Goal: Transaction & Acquisition: Purchase product/service

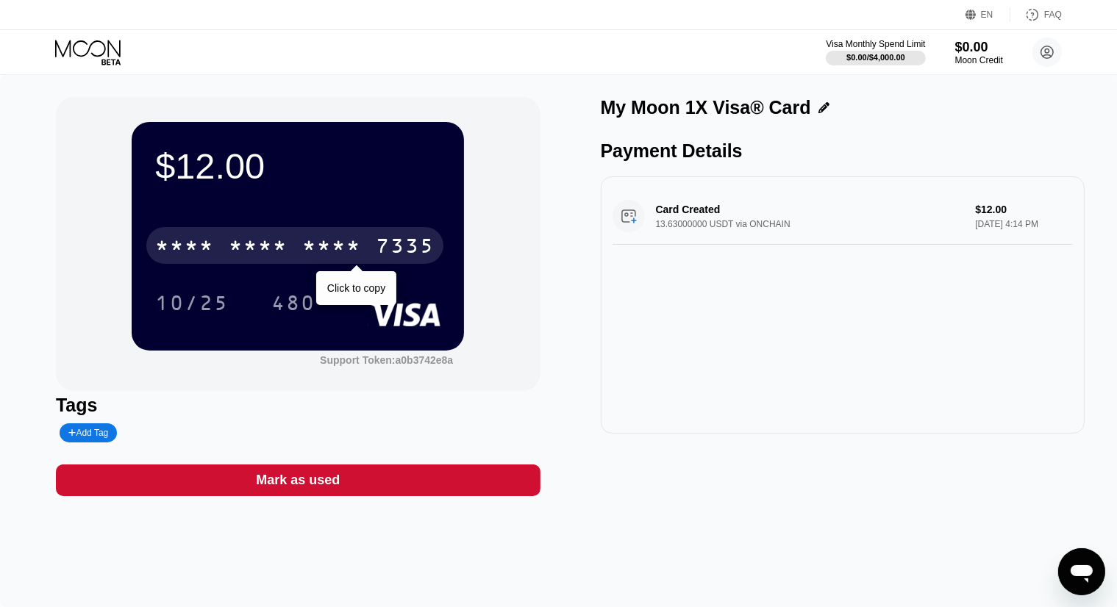
click at [346, 235] on div "* * * * * * * * * * * * 7335" at bounding box center [294, 245] width 297 height 37
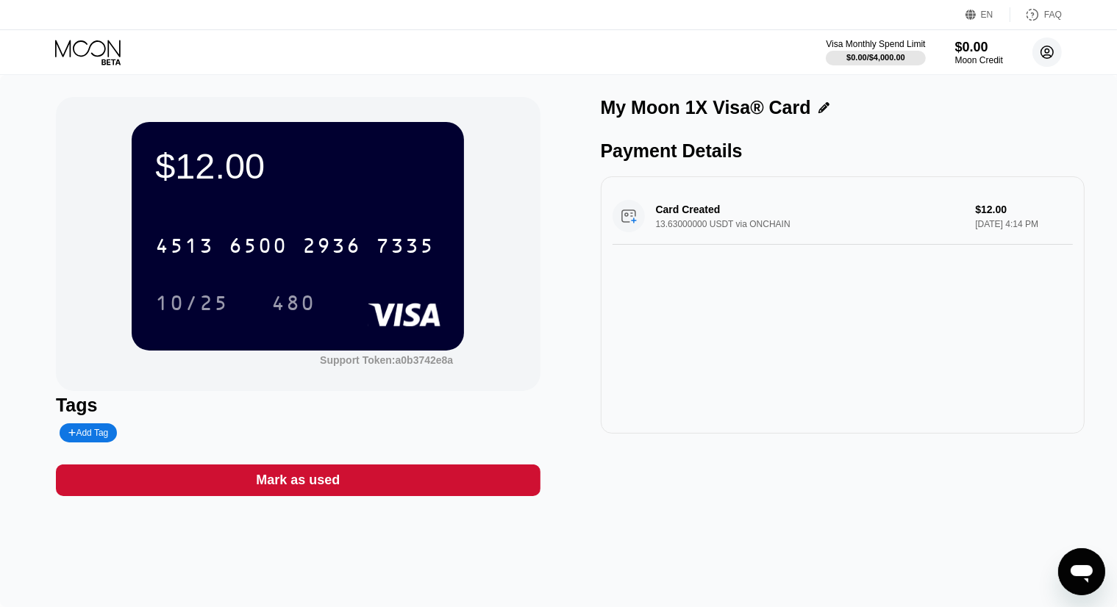
click at [1051, 50] on circle at bounding box center [1046, 51] width 29 height 29
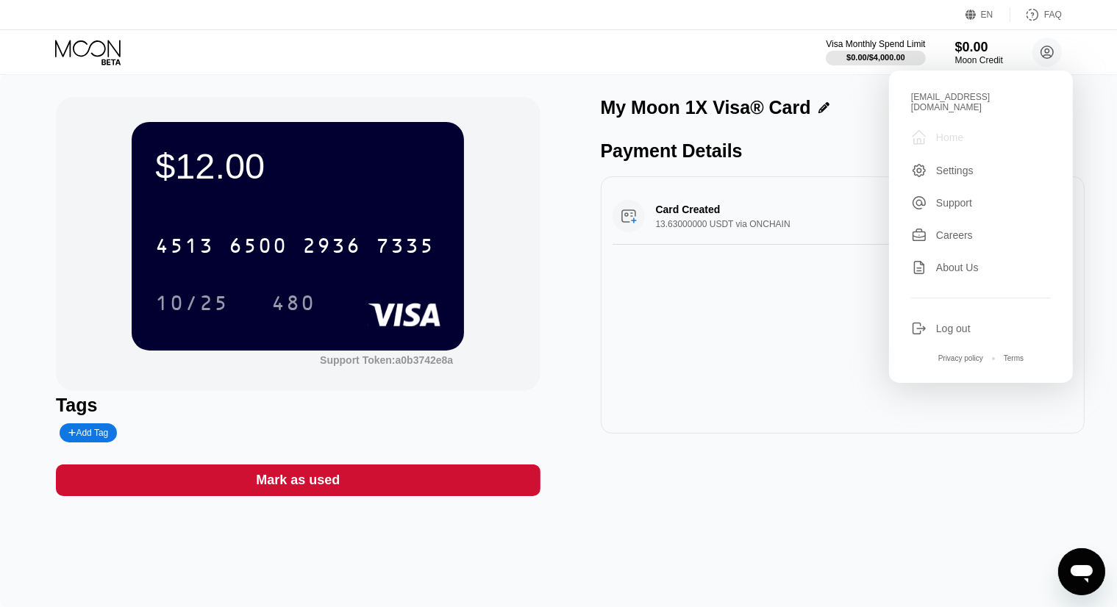
click at [952, 132] on div "Home" at bounding box center [949, 138] width 27 height 12
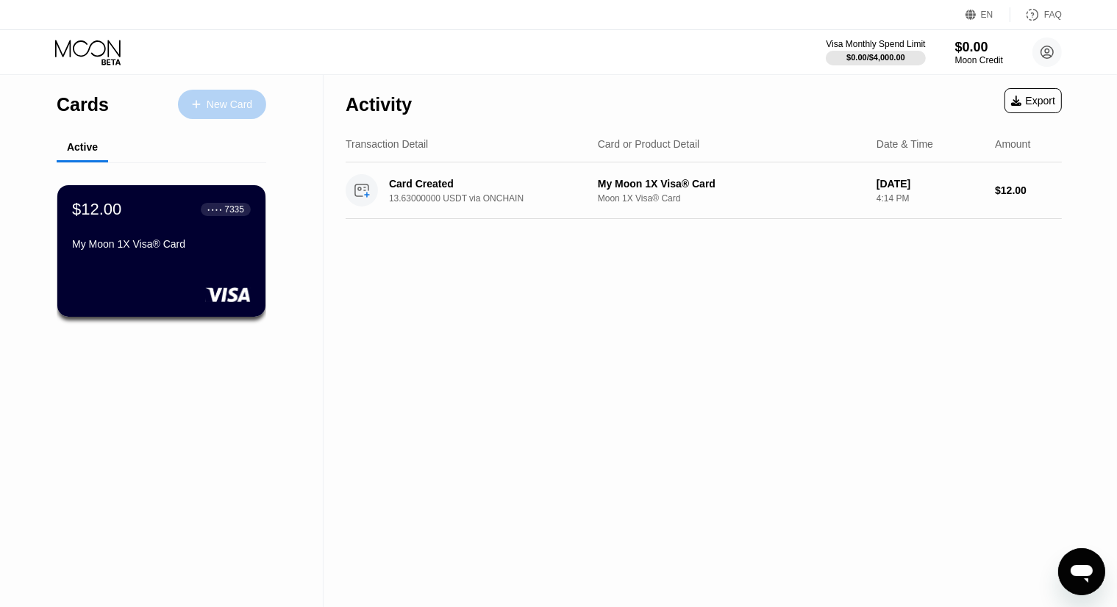
click at [226, 100] on div "New Card" at bounding box center [230, 105] width 46 height 12
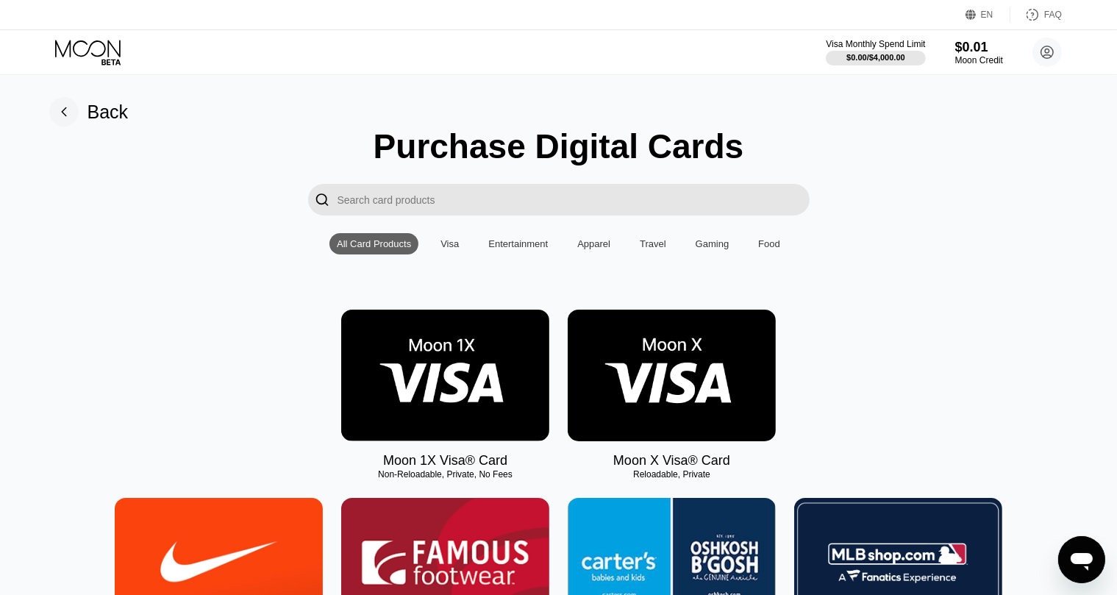
click at [463, 380] on img at bounding box center [445, 376] width 208 height 132
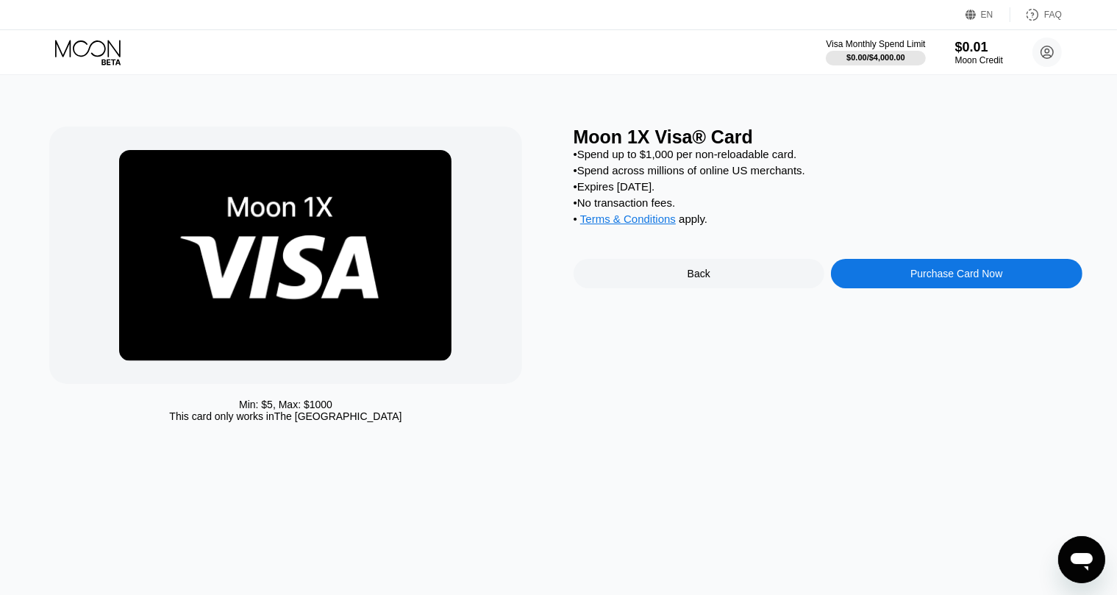
click at [926, 279] on div "Purchase Card Now" at bounding box center [956, 274] width 92 height 12
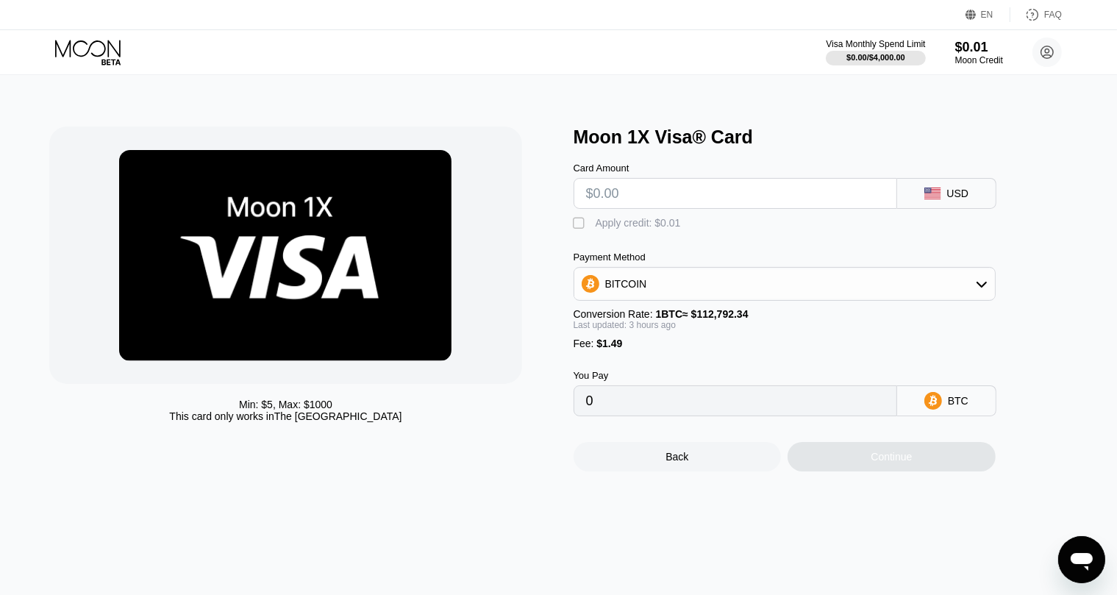
click at [846, 203] on input "text" at bounding box center [735, 193] width 299 height 29
type input "$2"
type input "0.00003095"
type input "$2"
click at [844, 283] on div "BITCOIN" at bounding box center [784, 283] width 421 height 29
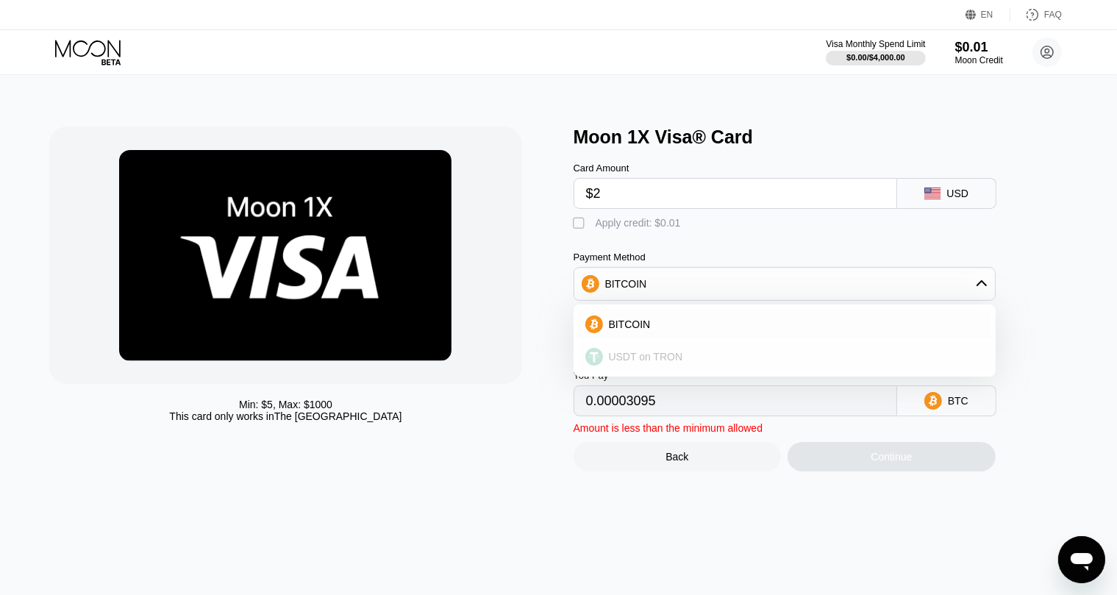
click at [714, 362] on div "USDT on TRON" at bounding box center [793, 357] width 381 height 12
type input "3.53"
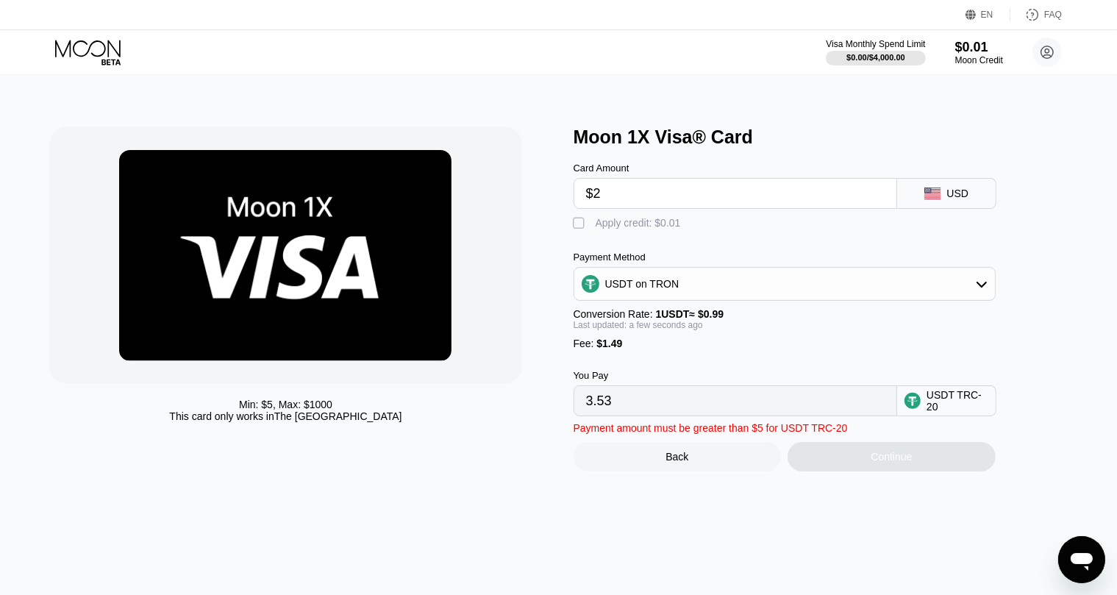
click at [694, 193] on input "$2" at bounding box center [735, 193] width 299 height 29
type input "0.00"
type input "$5"
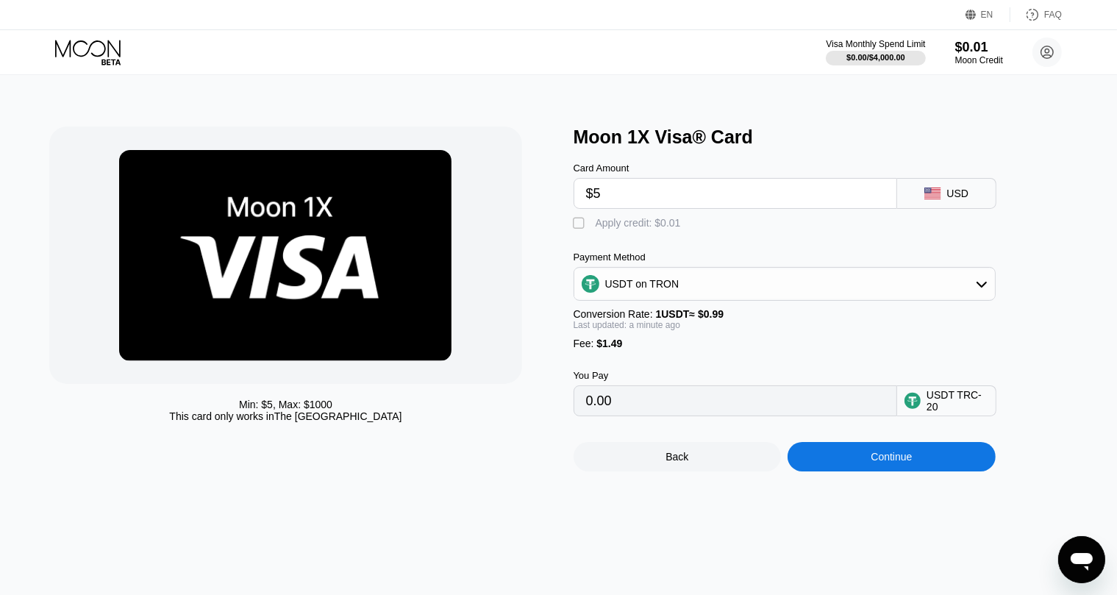
type input "6.56"
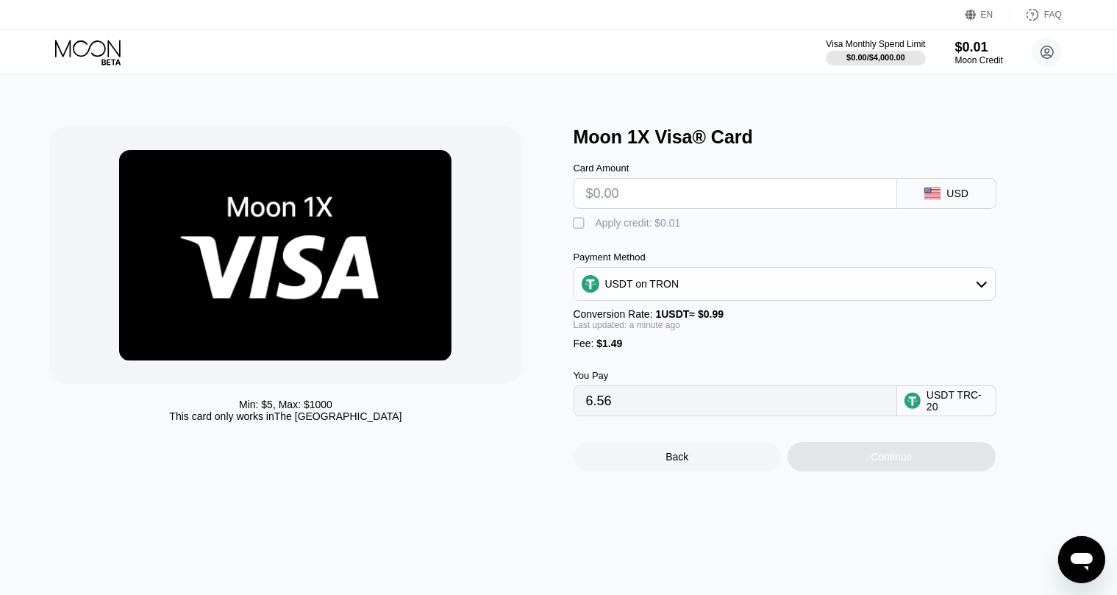
type input "0.00"
type input "$4"
type input "5.55"
type input "0.00"
type input "$5"
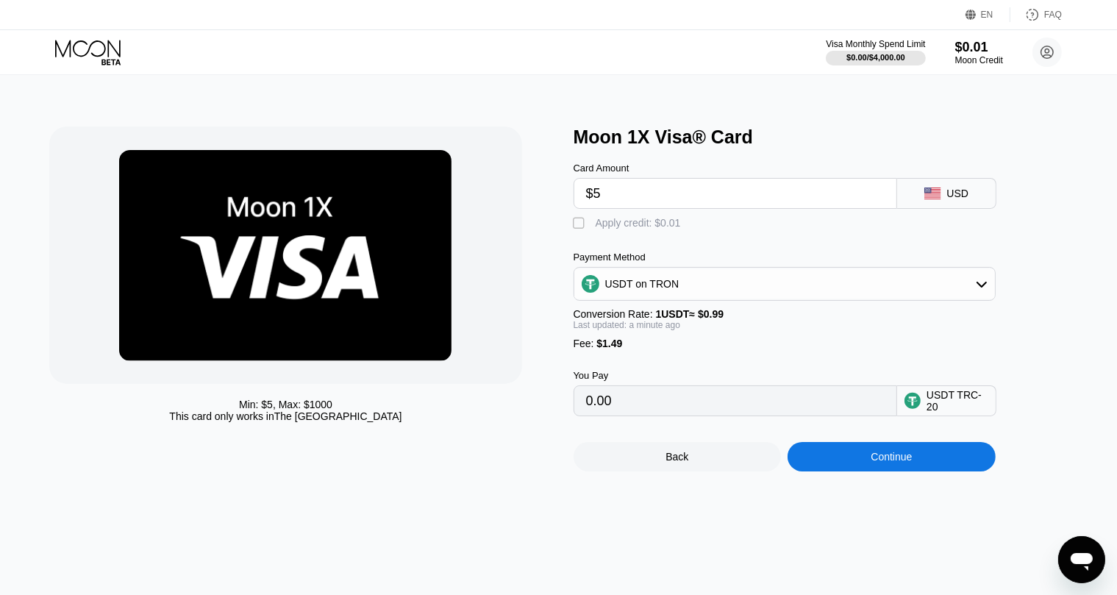
type input "6.56"
type input "$5"
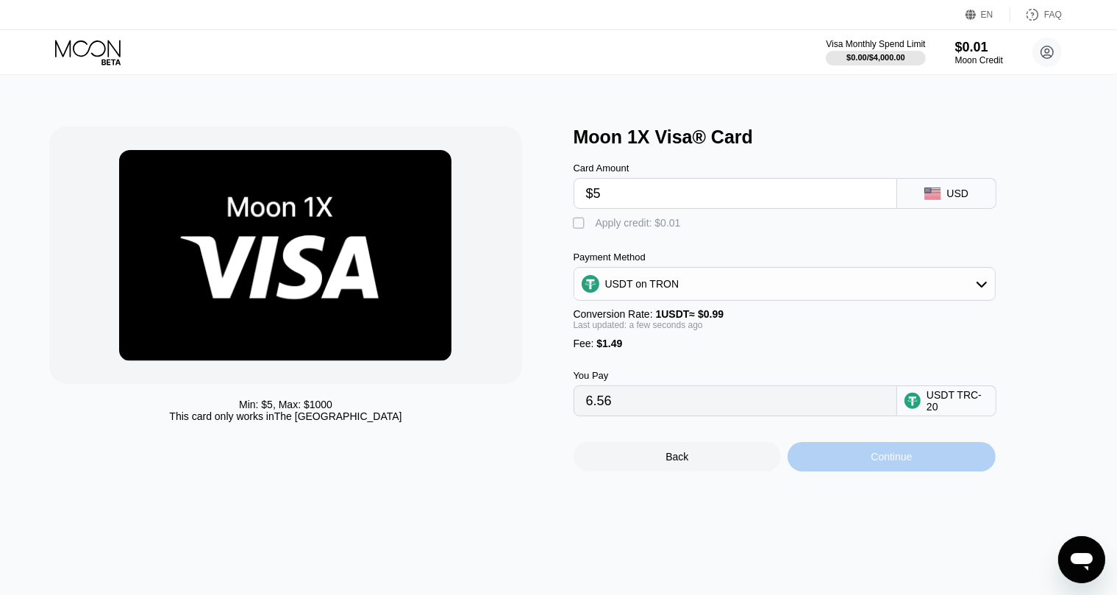
click at [923, 471] on div "Continue" at bounding box center [891, 456] width 208 height 29
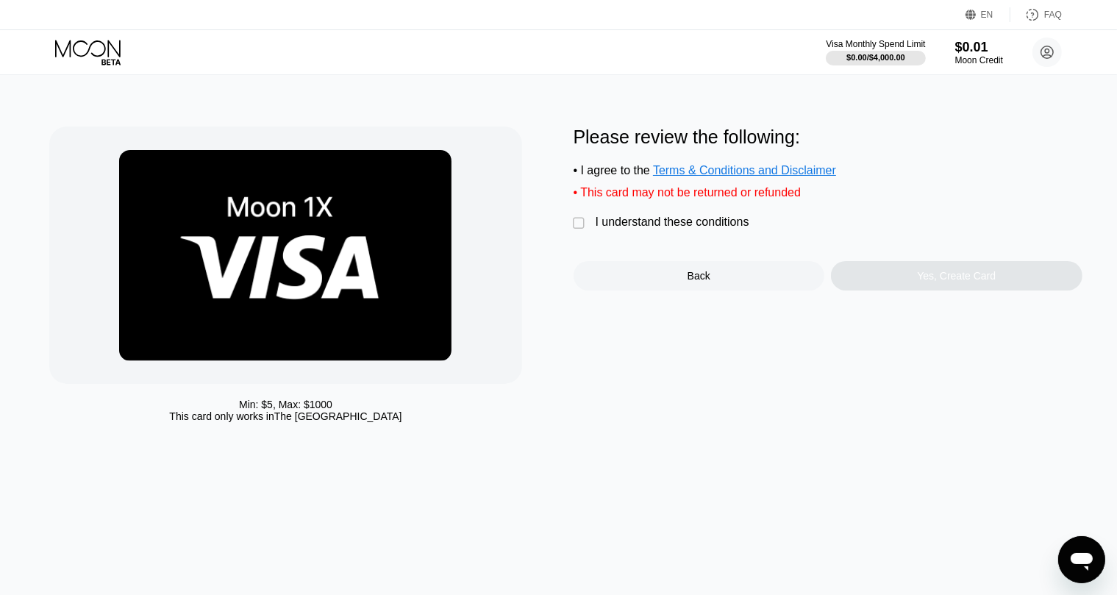
click at [572, 232] on div "Min: $ 5 , Max: $ 1000 This card only works in The United States Please review …" at bounding box center [558, 277] width 1018 height 303
click at [582, 230] on div "" at bounding box center [581, 223] width 15 height 15
click at [896, 283] on div "Yes, Create Card" at bounding box center [956, 275] width 251 height 29
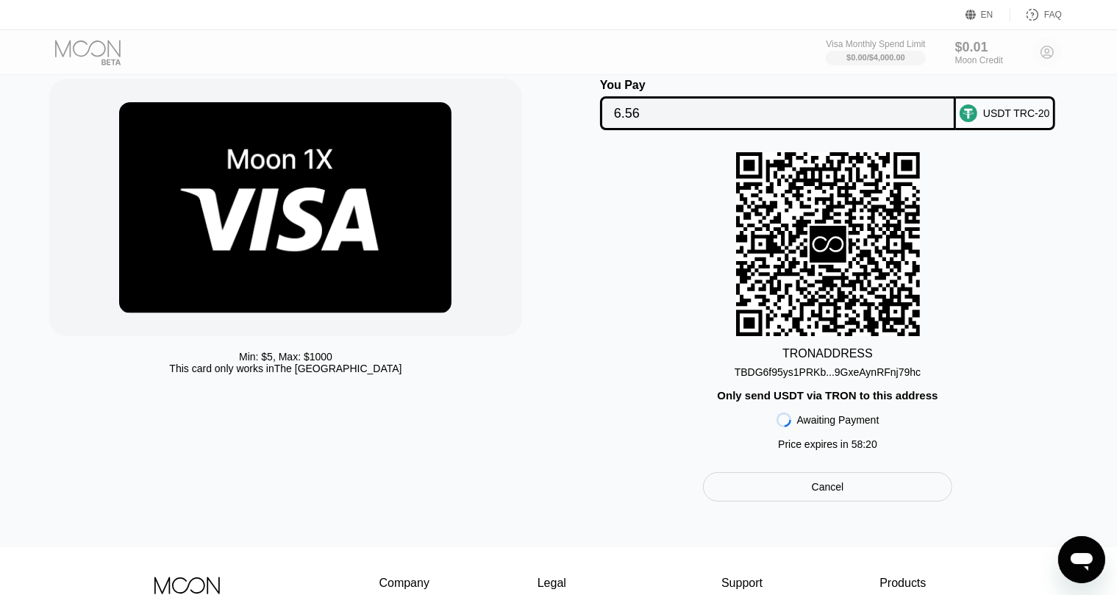
scroll to position [74, 0]
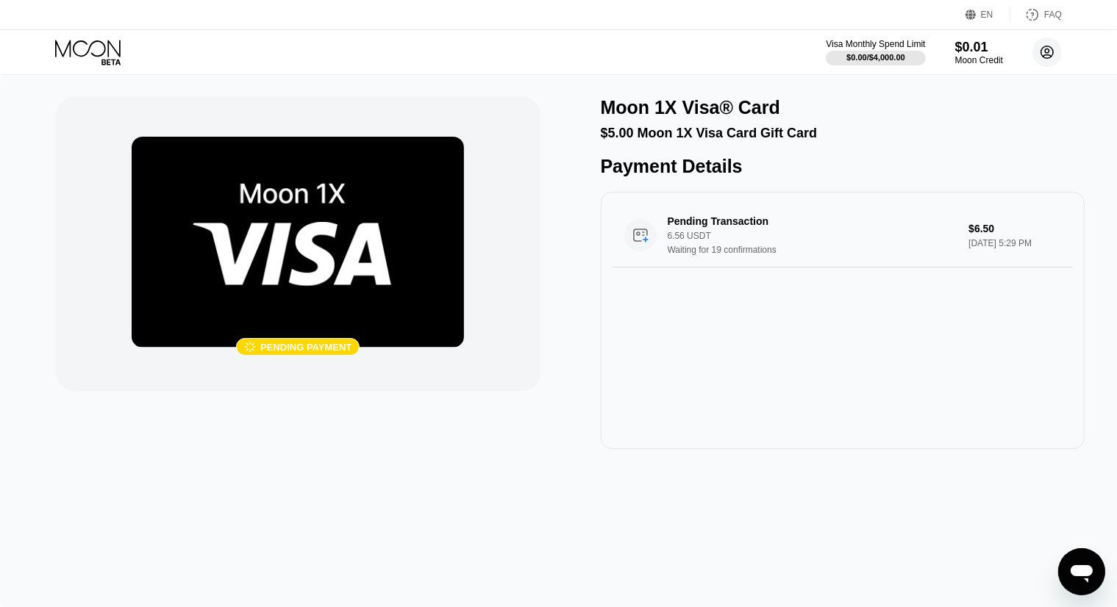
click at [1052, 51] on circle at bounding box center [1046, 51] width 29 height 29
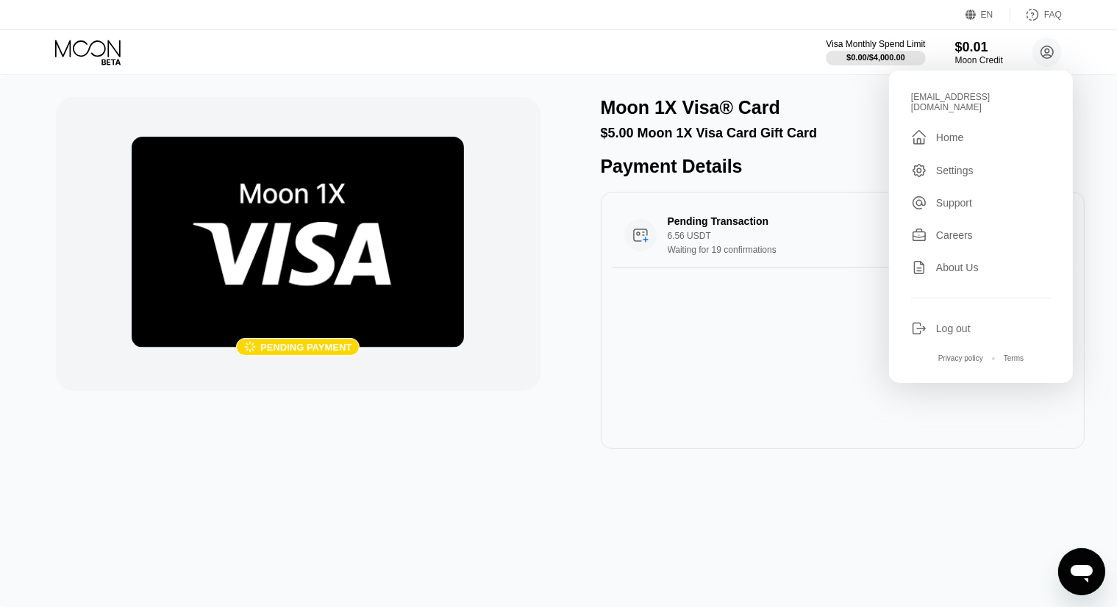
click at [957, 133] on div "Home" at bounding box center [949, 138] width 27 height 12
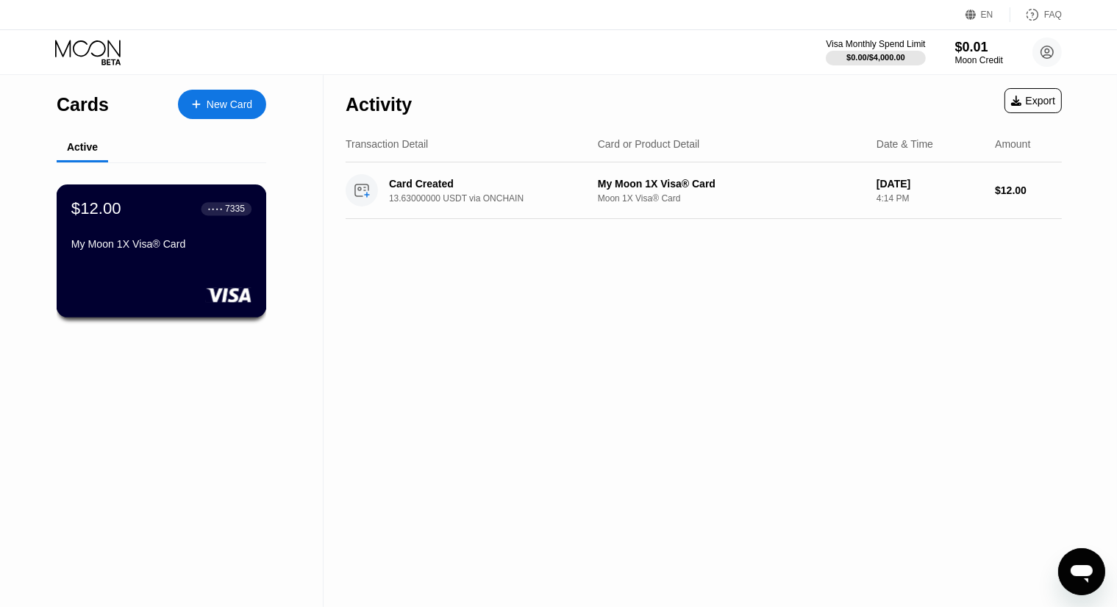
click at [218, 239] on div "$12.00 ● ● ● ● 7335 My Moon 1X Visa® Card" at bounding box center [161, 227] width 180 height 57
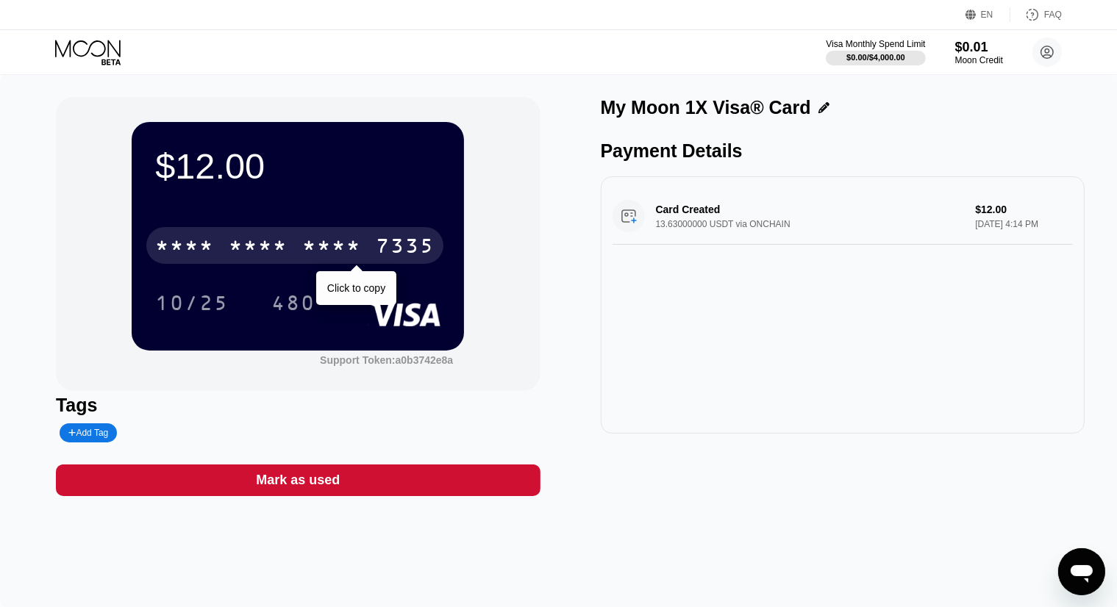
click at [307, 257] on div "* * * *" at bounding box center [331, 248] width 59 height 24
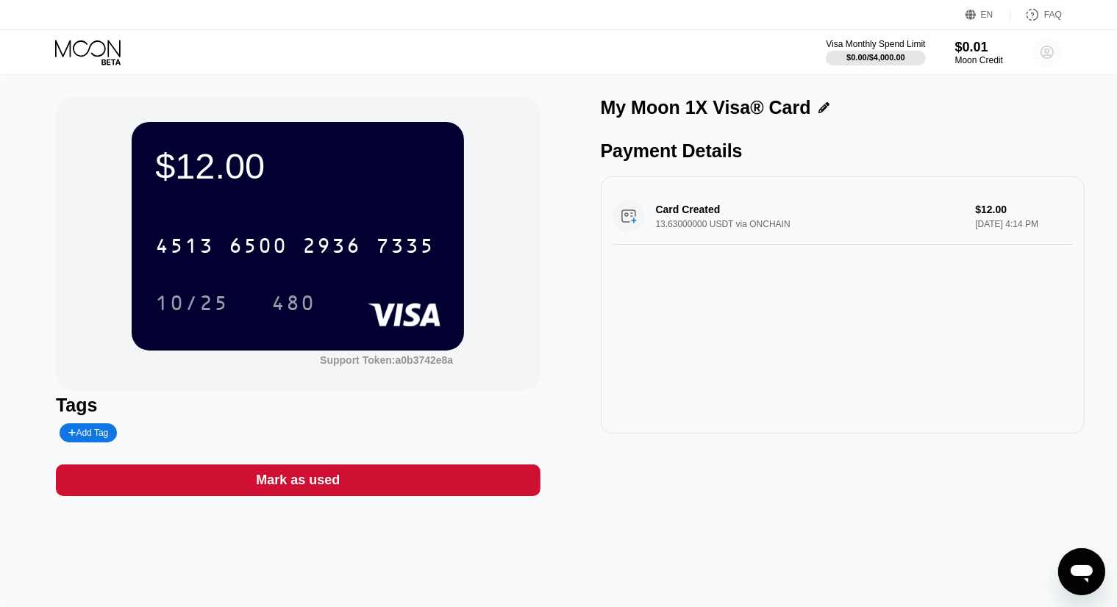
click at [1054, 50] on circle at bounding box center [1046, 51] width 29 height 29
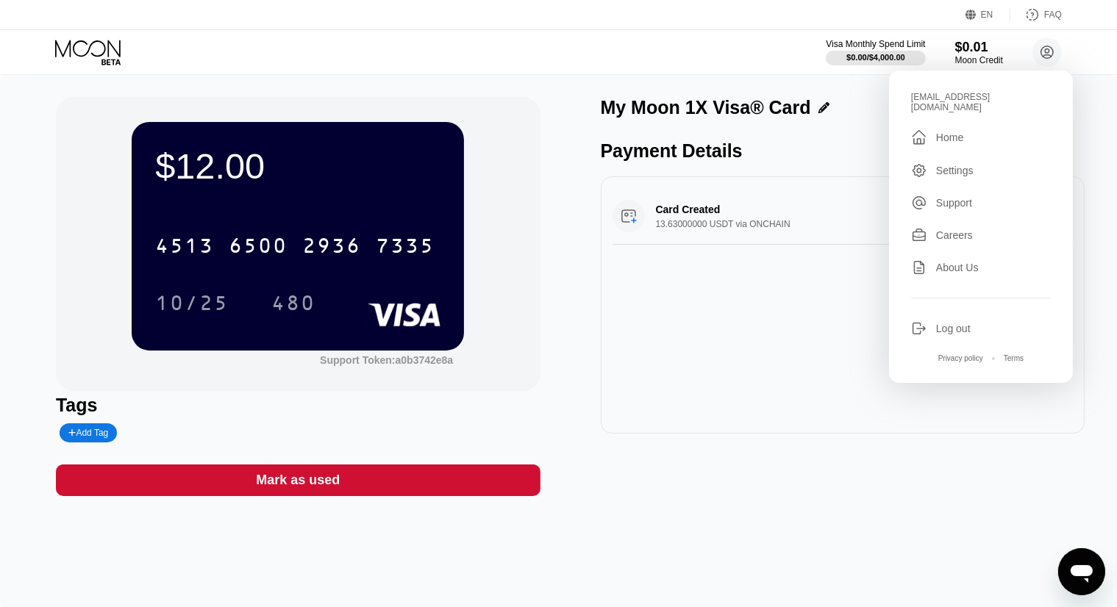
click at [956, 135] on div " Home" at bounding box center [981, 138] width 140 height 18
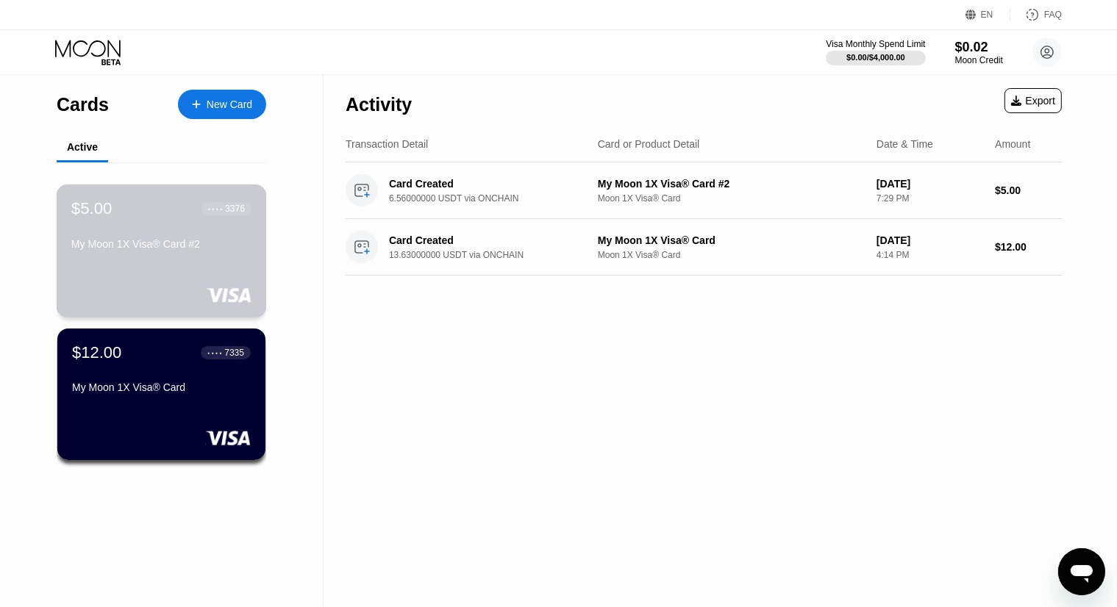
click at [228, 250] on div "My Moon 1X Visa® Card #2" at bounding box center [161, 244] width 180 height 12
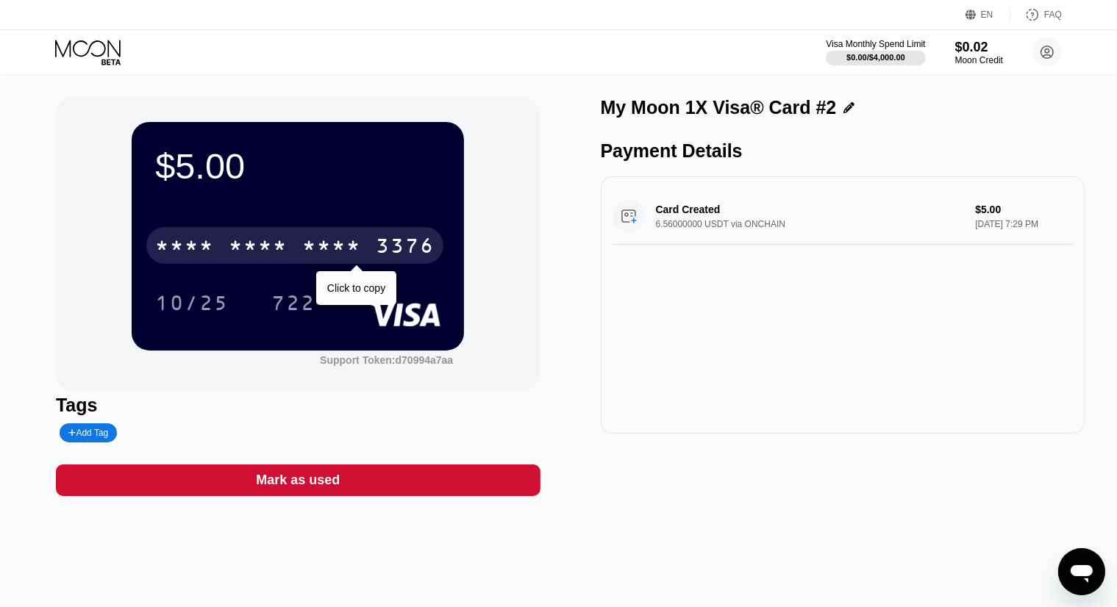
click at [346, 251] on div "* * * *" at bounding box center [331, 248] width 59 height 24
click at [349, 242] on div "2430" at bounding box center [331, 248] width 59 height 24
